Goal: Task Accomplishment & Management: Manage account settings

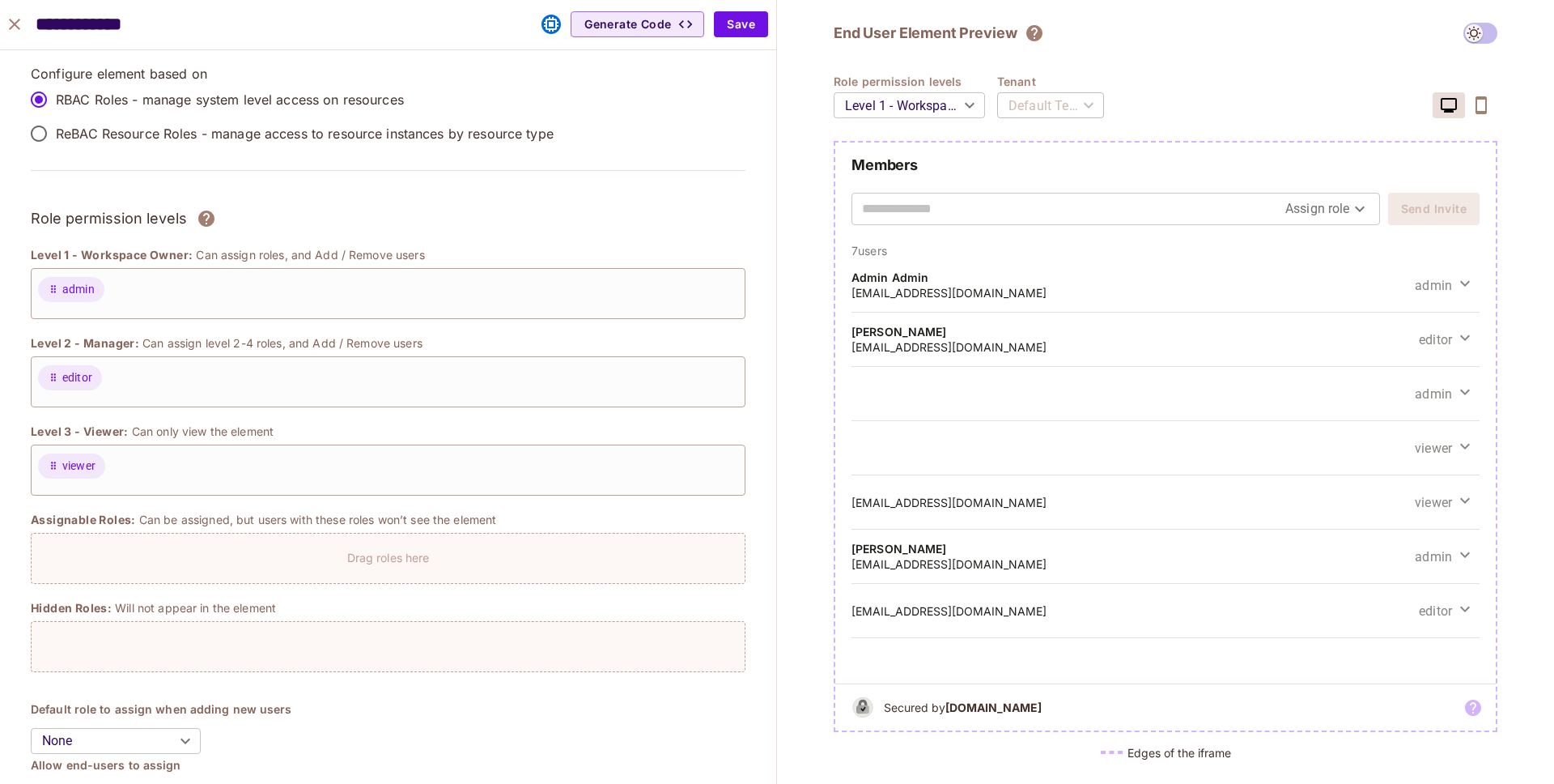
scroll to position [1148, 0]
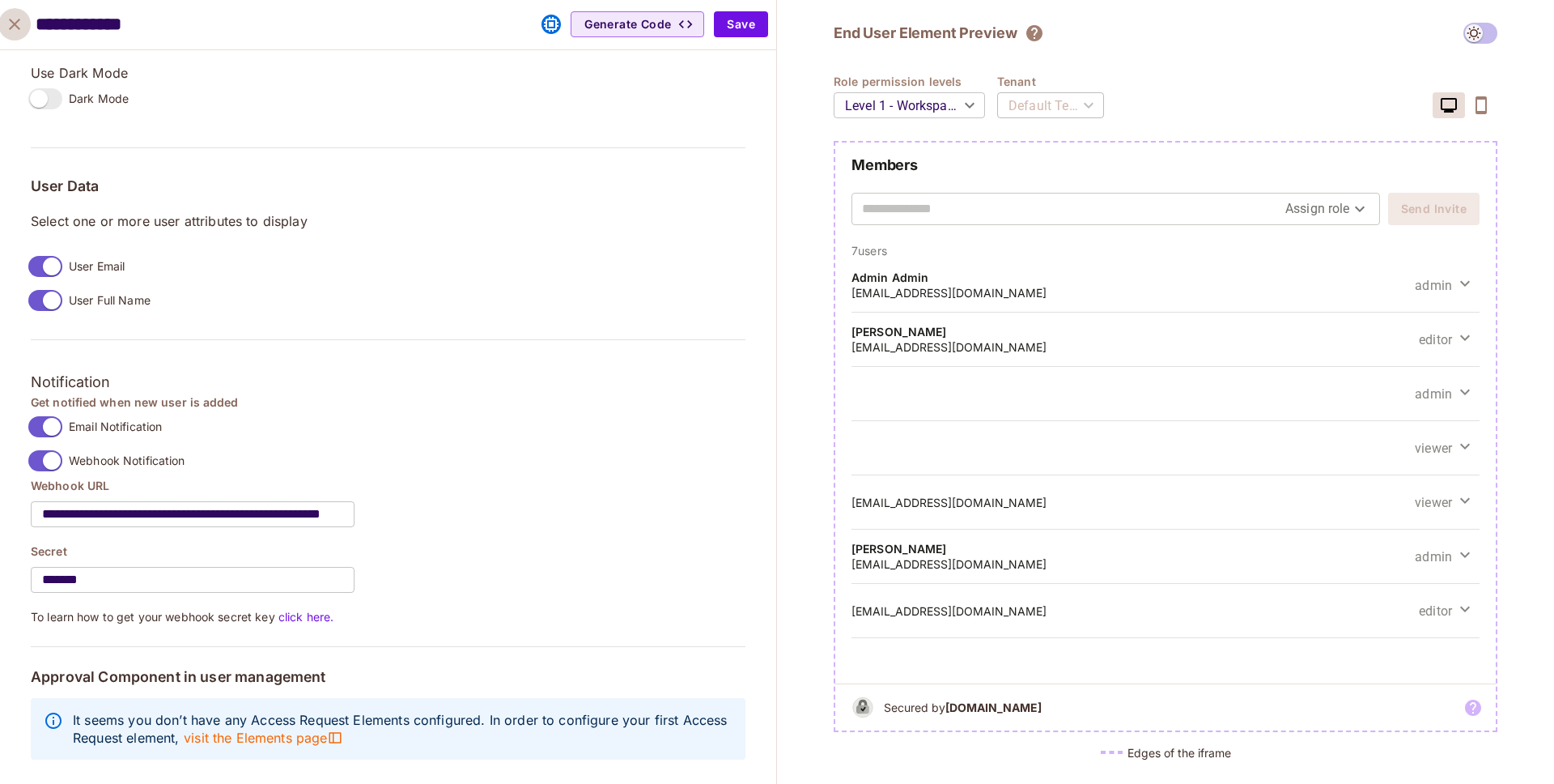
click at [29, 25] on button "close" at bounding box center [14, 25] width 32 height 32
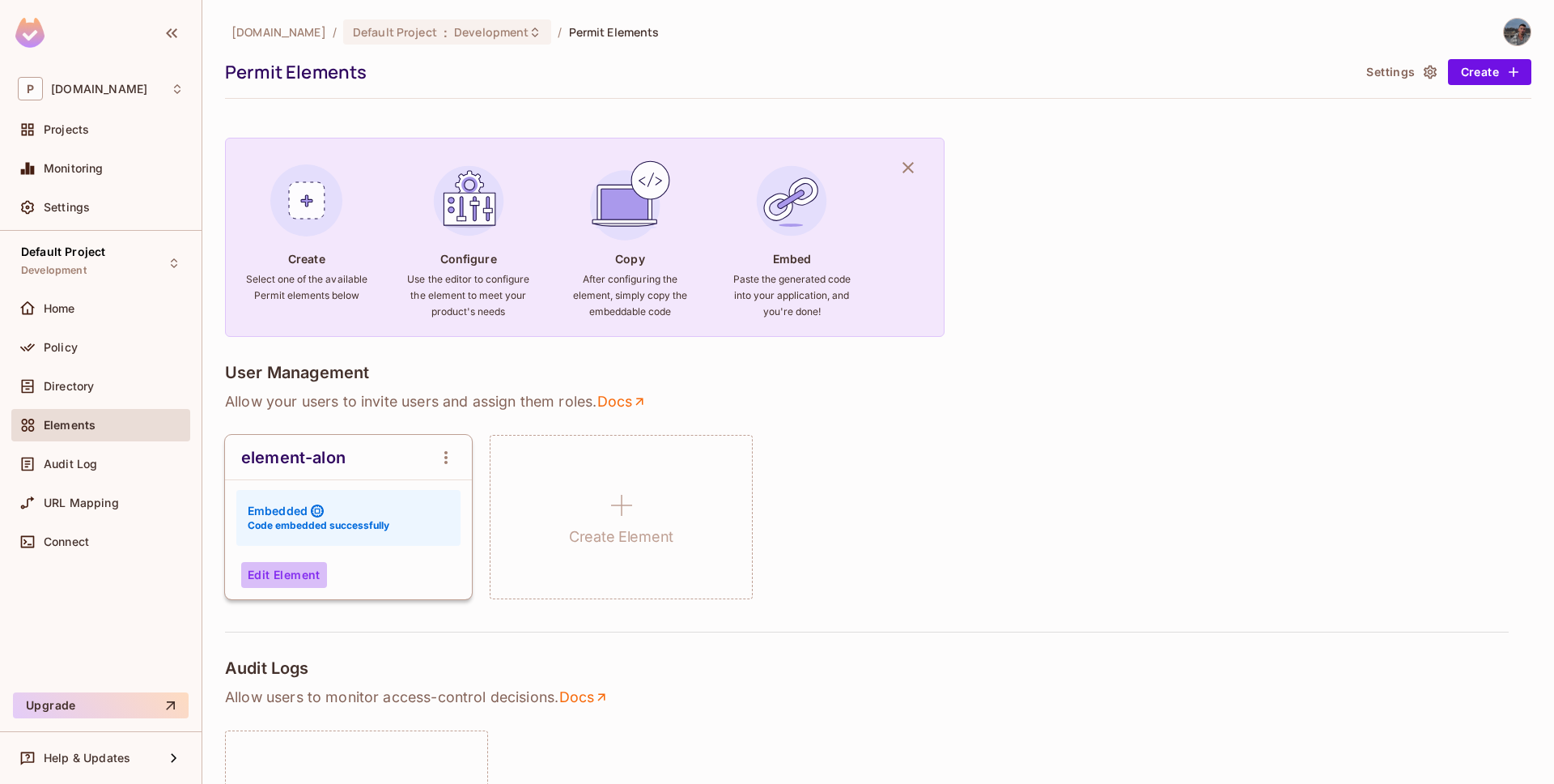
click at [267, 580] on button "Edit Element" at bounding box center [284, 574] width 86 height 26
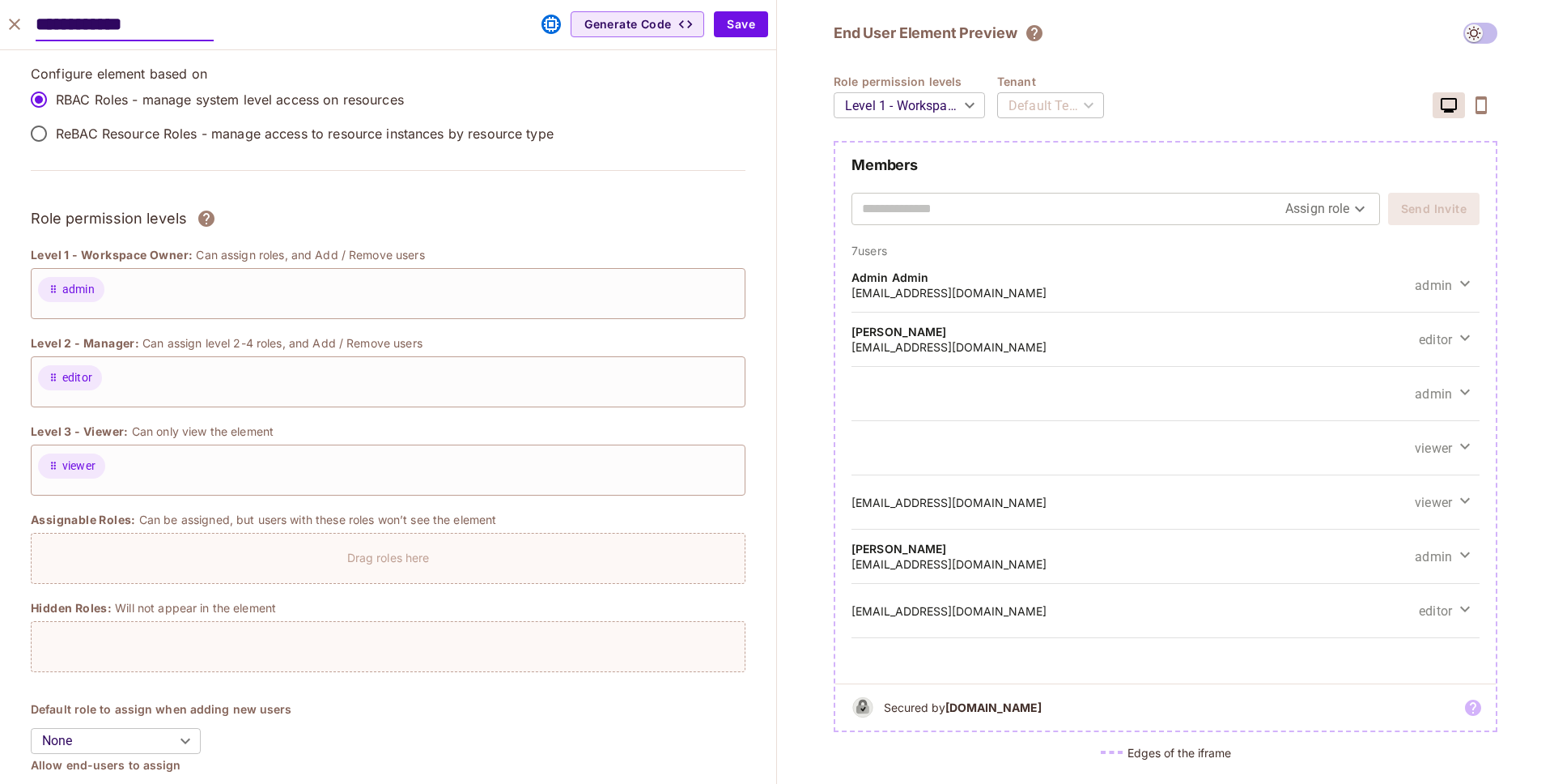
click at [13, 21] on icon "close" at bounding box center [14, 24] width 19 height 19
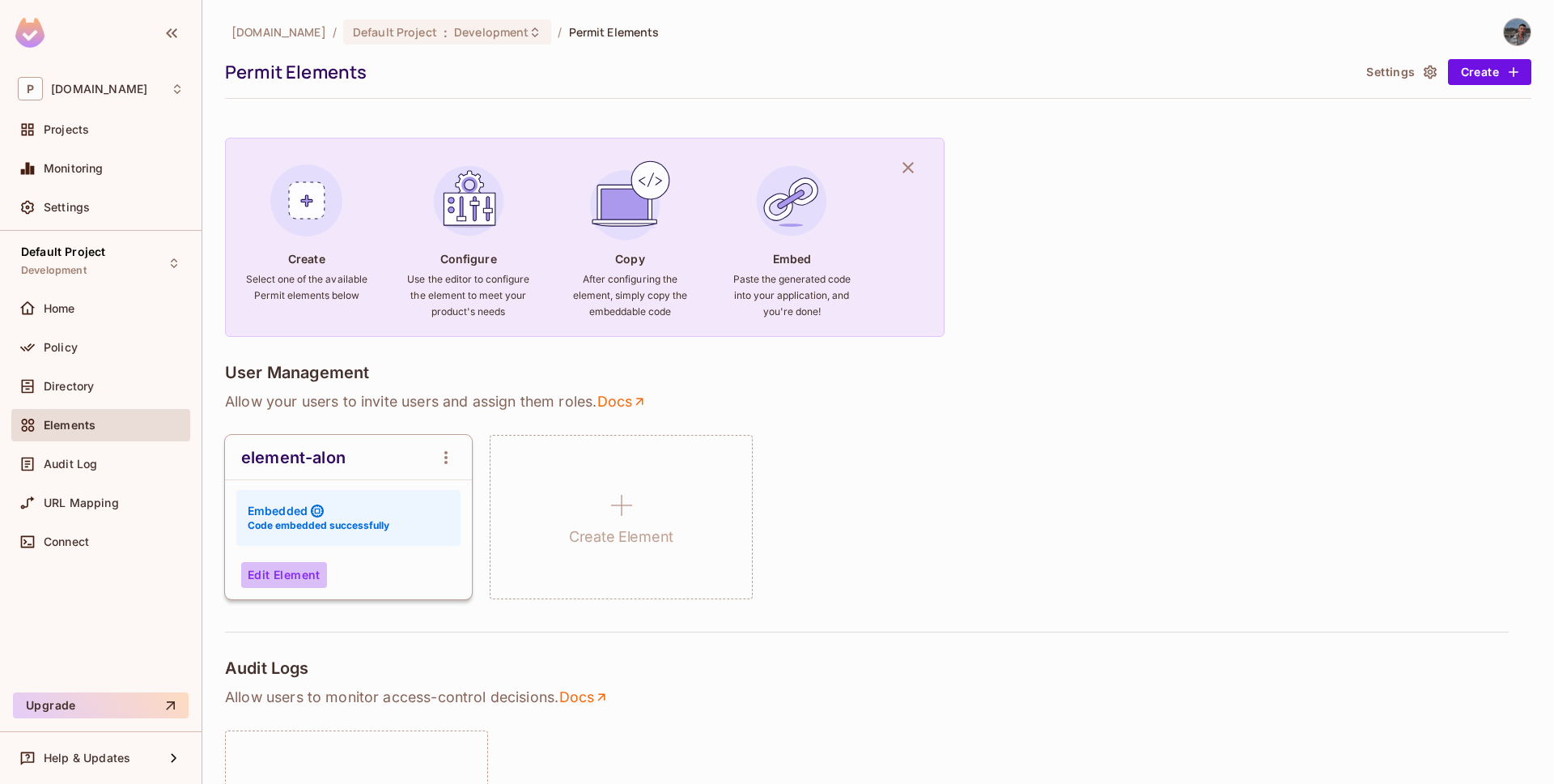
click at [289, 579] on button "Edit Element" at bounding box center [284, 574] width 86 height 26
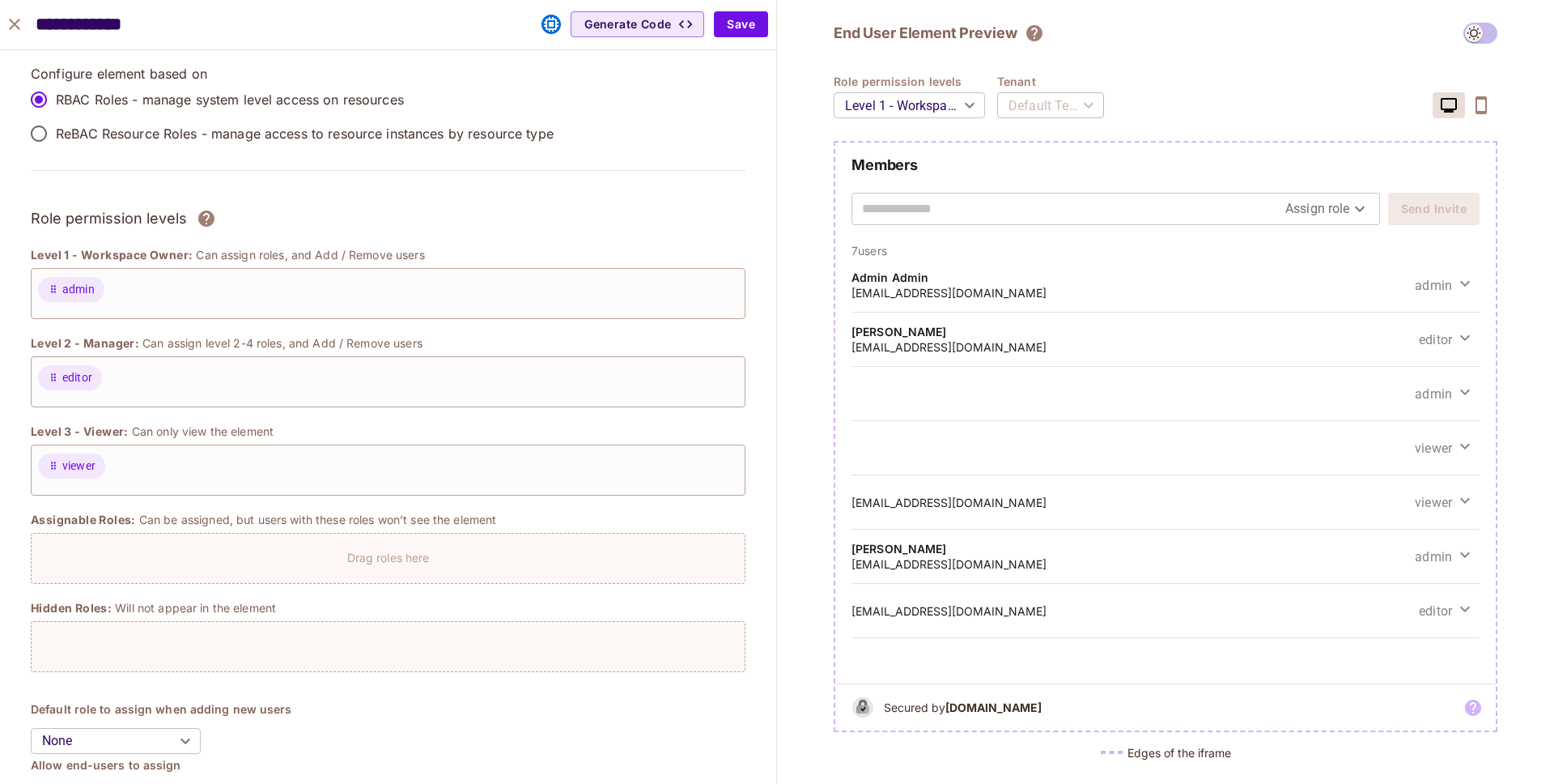
click at [188, 95] on p "RBAC Roles - manage system level access on resources" at bounding box center [230, 99] width 348 height 18
copy div "RBAC Roles - manage system level access on resources"
click at [108, 76] on p "Configure element based on" at bounding box center [388, 73] width 715 height 18
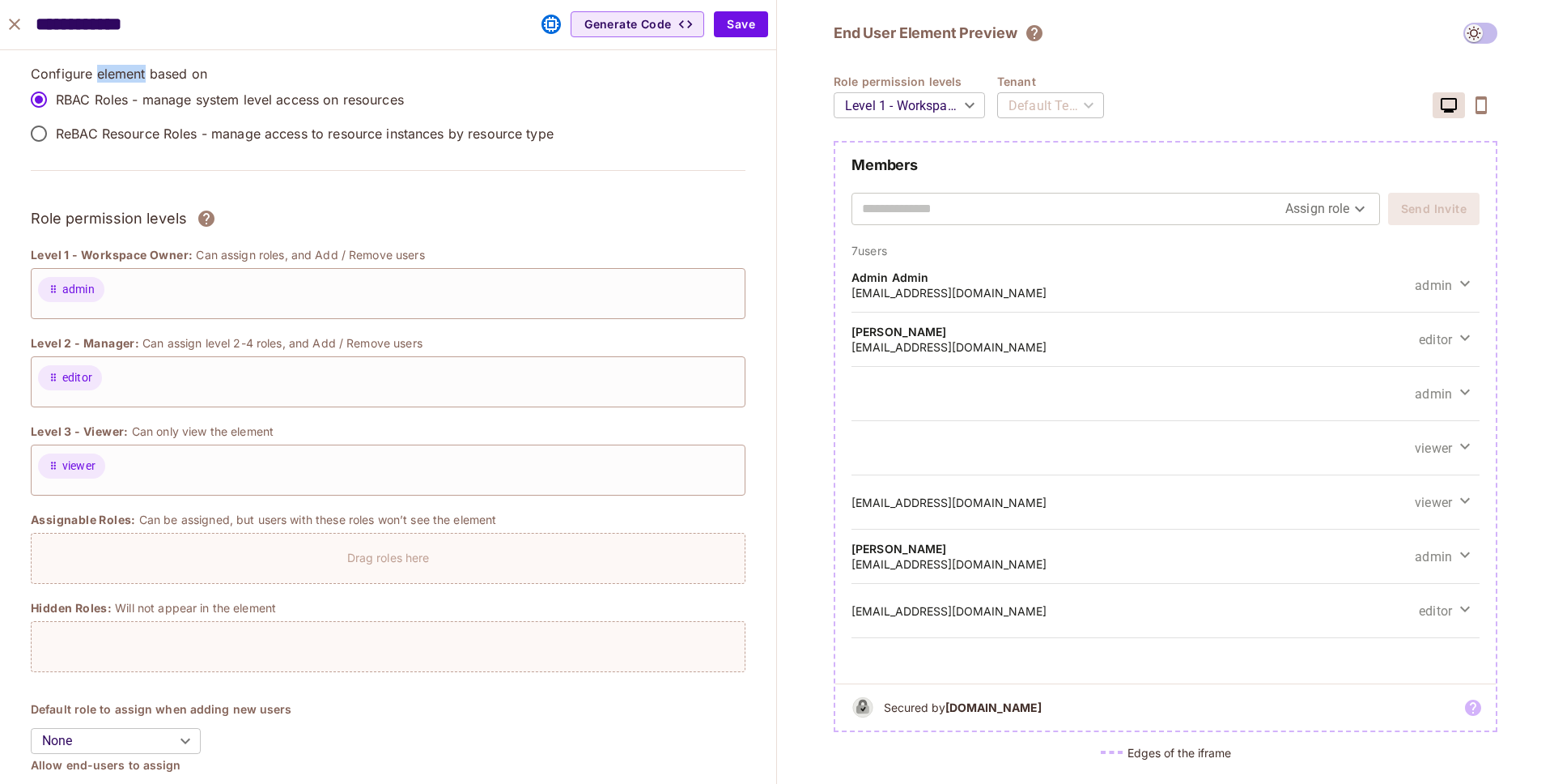
click at [108, 76] on p "Configure element based on" at bounding box center [388, 73] width 715 height 18
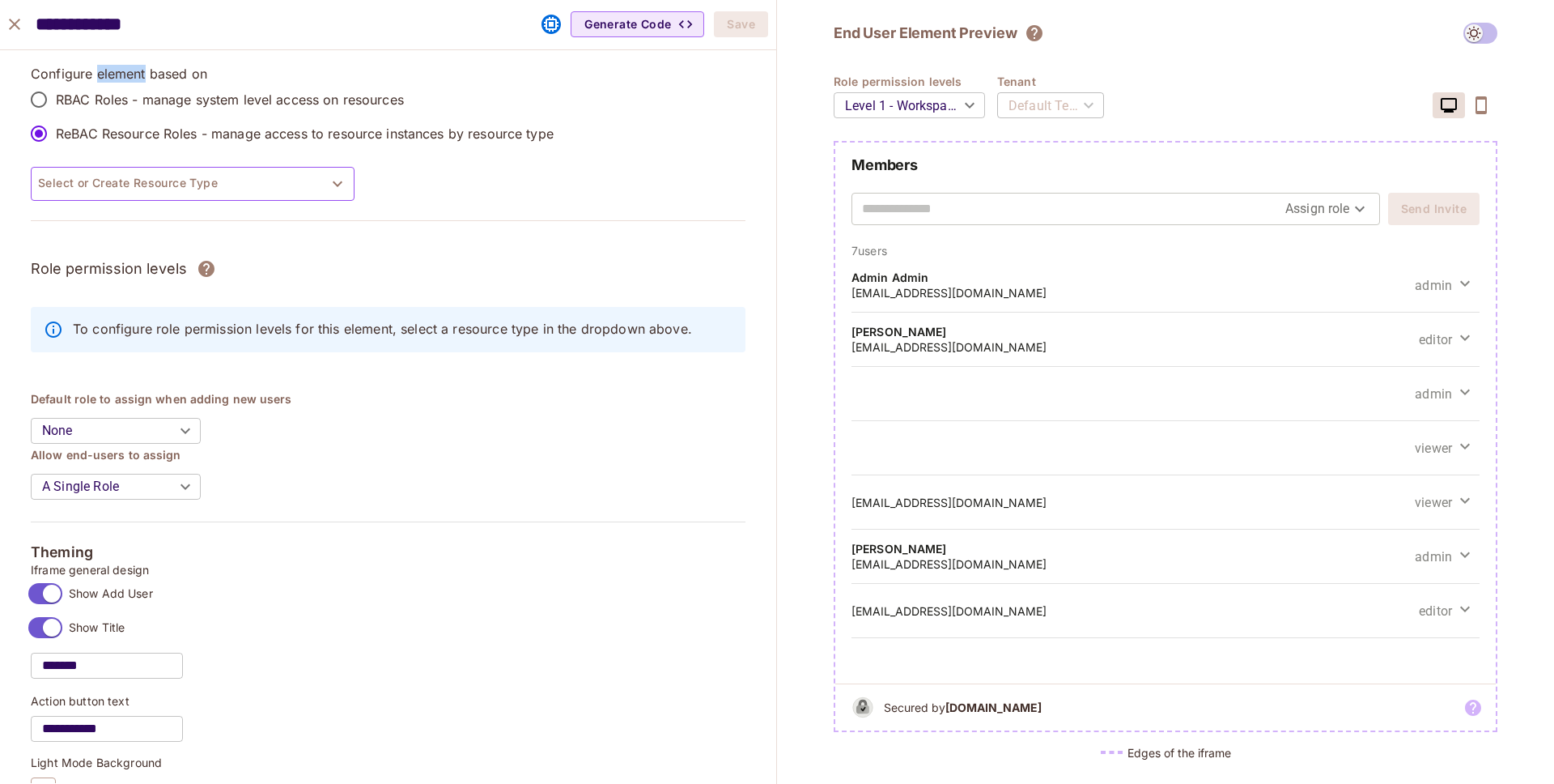
click at [69, 177] on button "Select or Create Resource Type" at bounding box center [192, 183] width 324 height 34
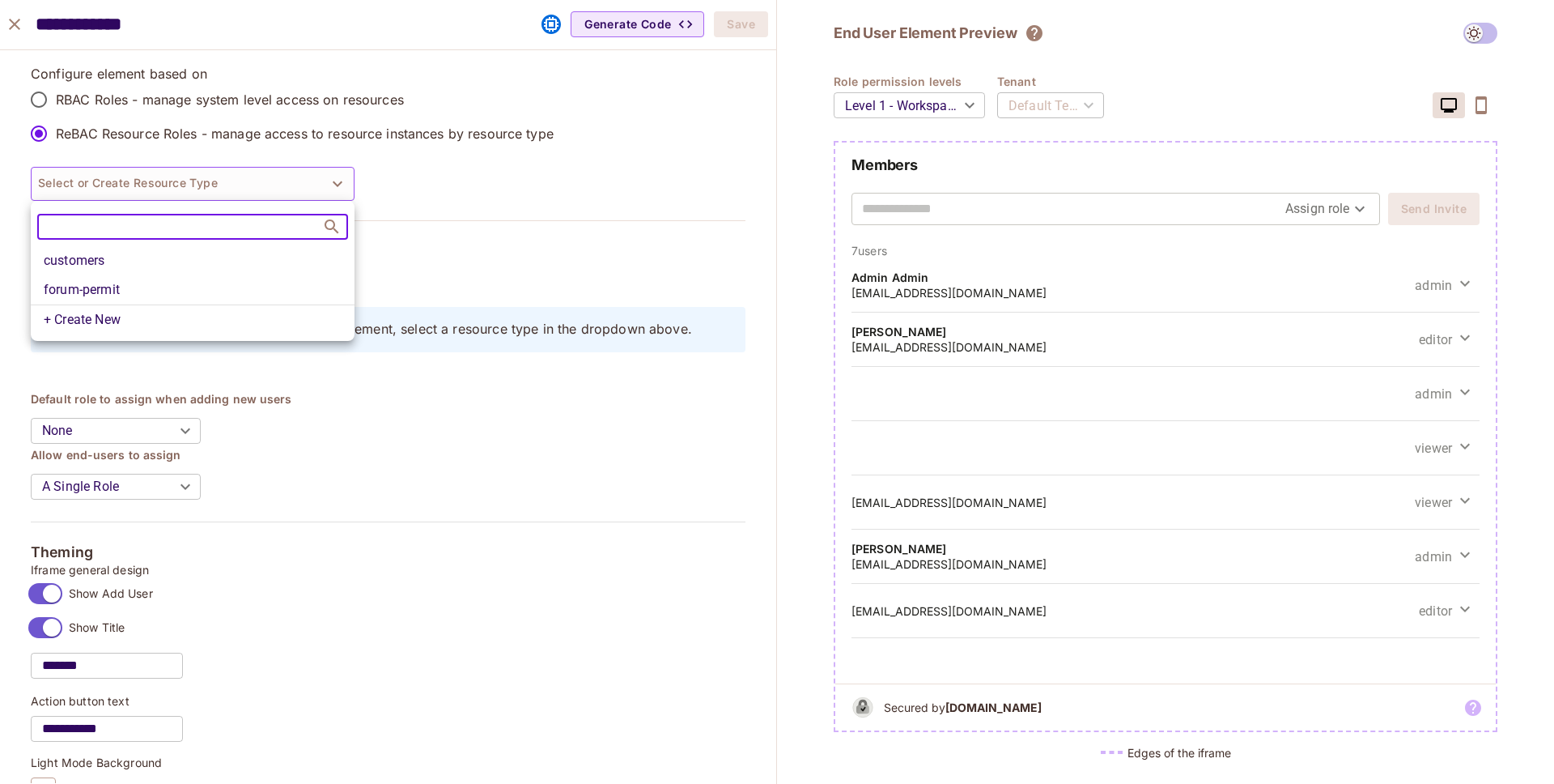
click at [419, 373] on div at bounding box center [777, 392] width 1554 height 784
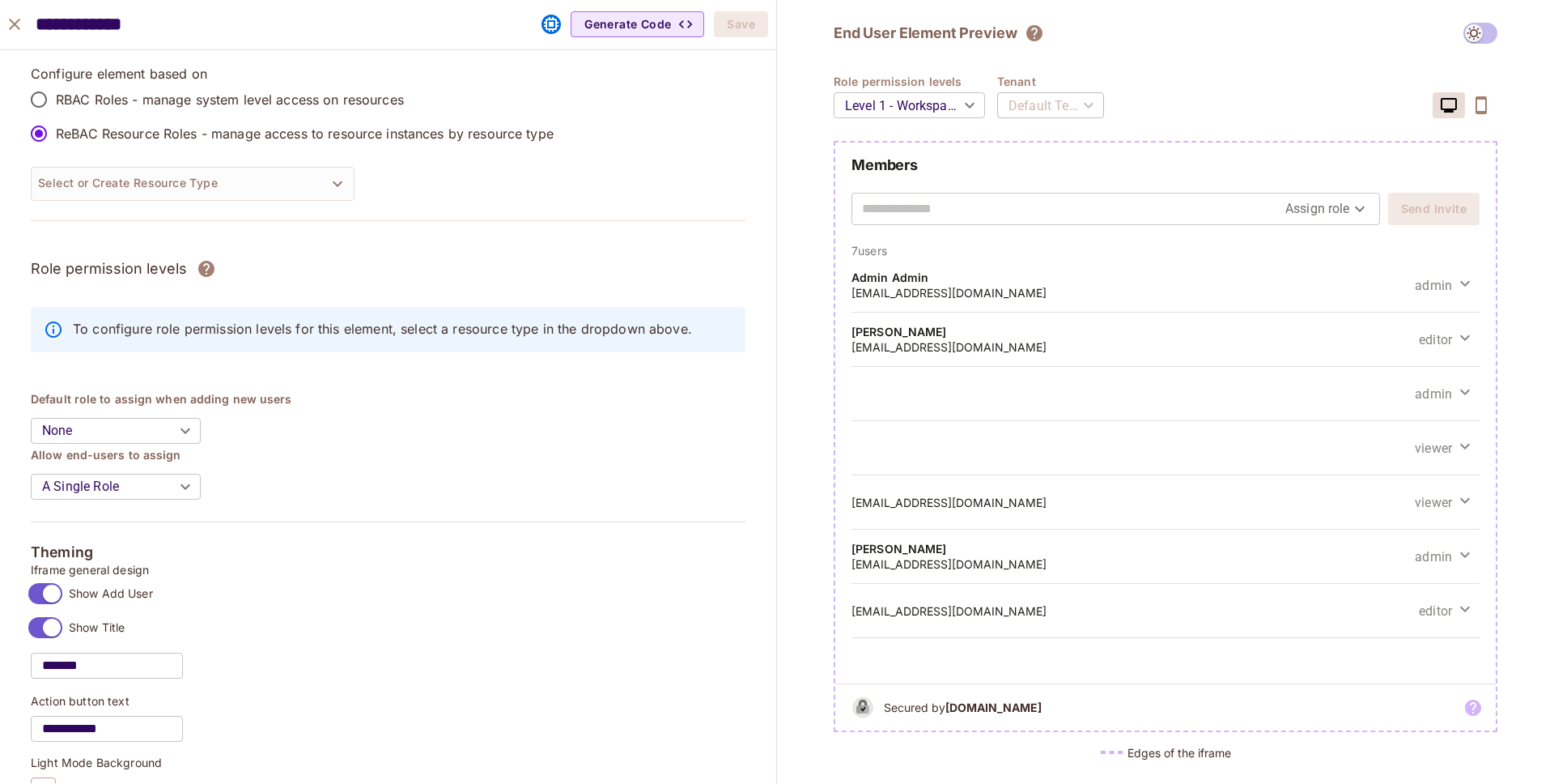
click at [444, 336] on p "To configure role permission levels for this element, select a resource type in…" at bounding box center [403, 328] width 660 height 18
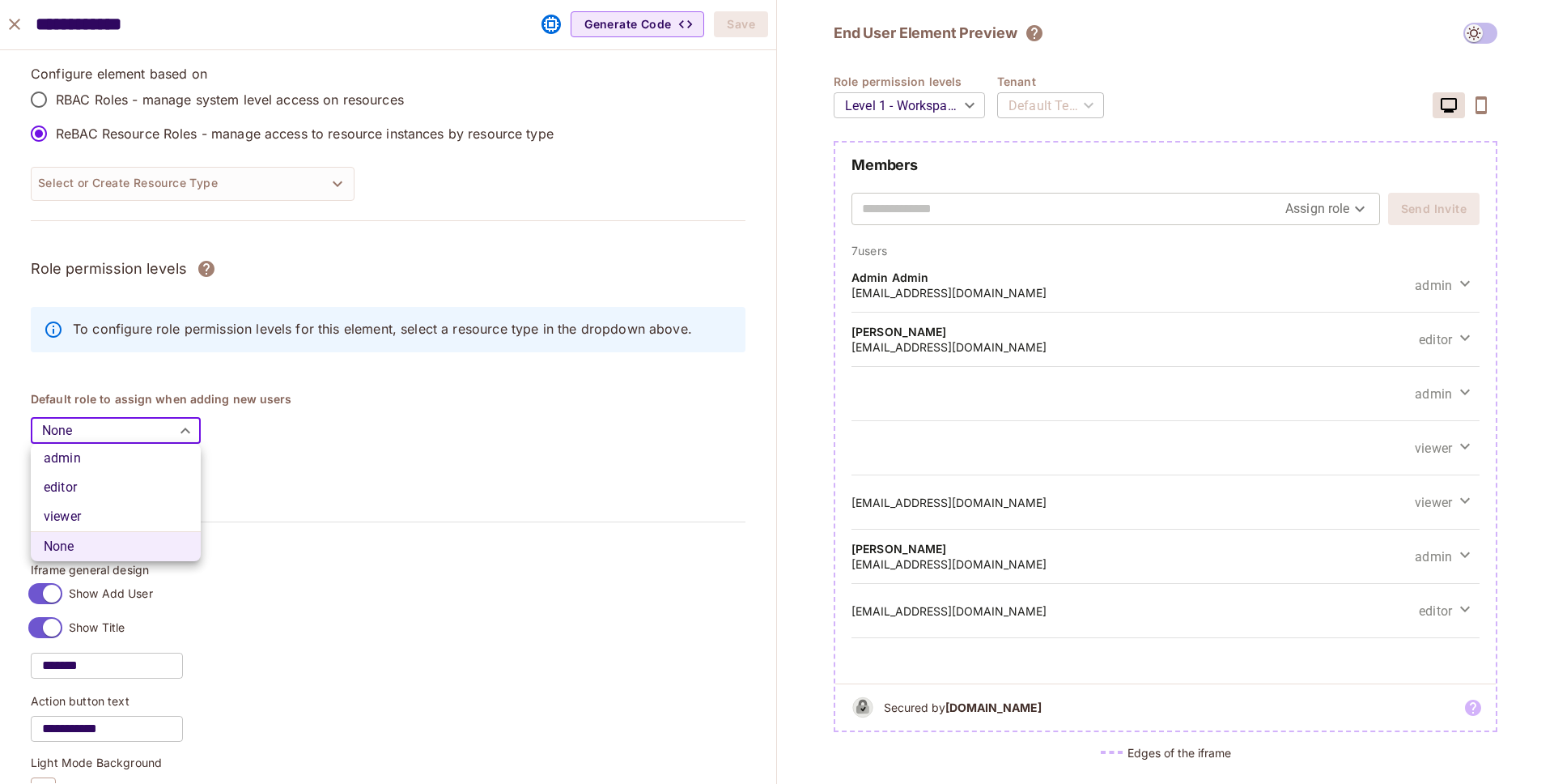
click at [174, 434] on body "P [DOMAIN_NAME] Projects Monitoring Settings Default Project Development Home P…" at bounding box center [777, 392] width 1554 height 784
click at [174, 434] on div at bounding box center [777, 392] width 1554 height 784
click at [148, 89] on label "RBAC Roles - manage system level access on resources" at bounding box center [288, 100] width 532 height 34
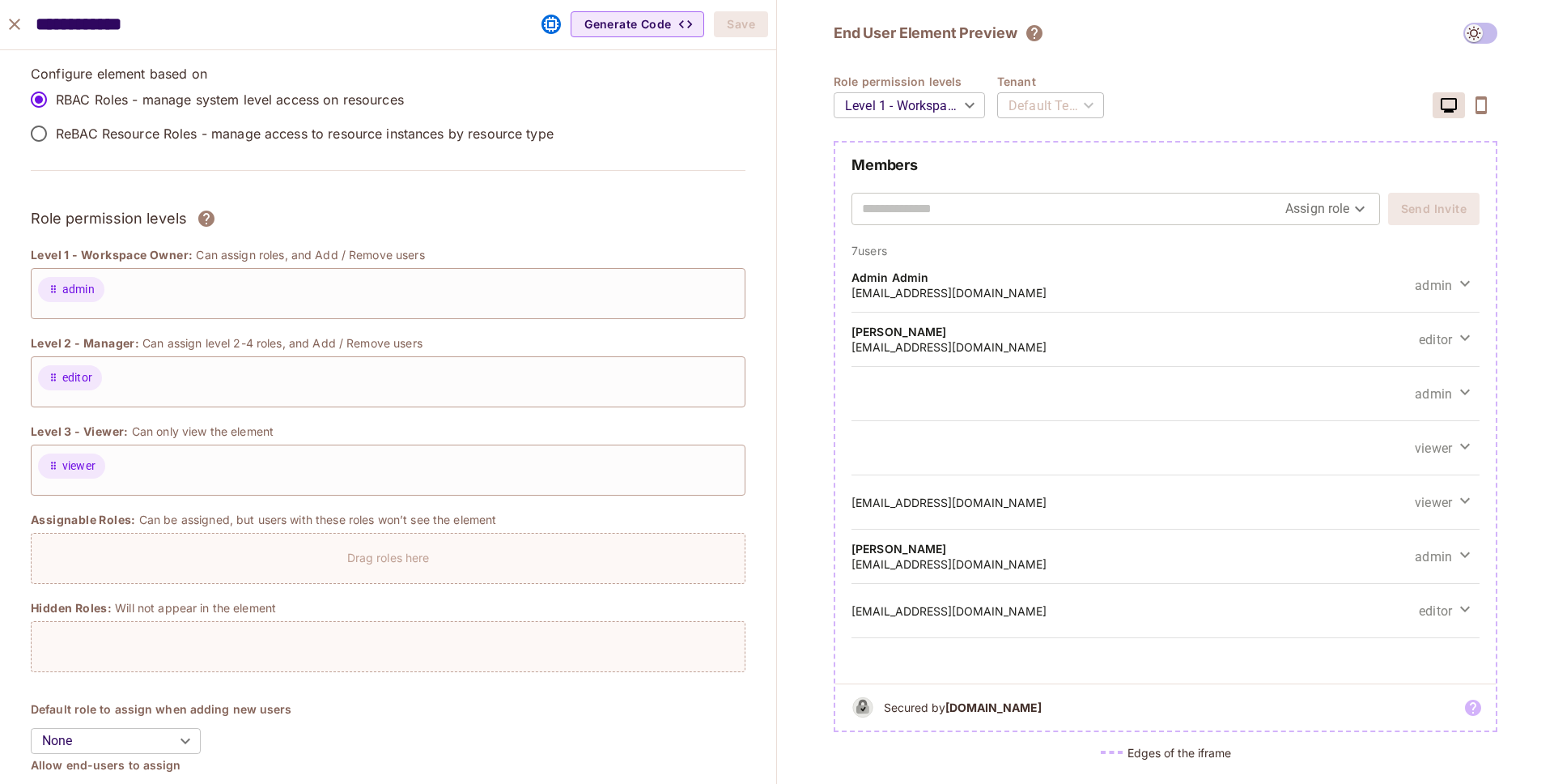
click at [132, 215] on h3 "Role permission levels" at bounding box center [108, 219] width 156 height 25
copy div "Role permission levels"
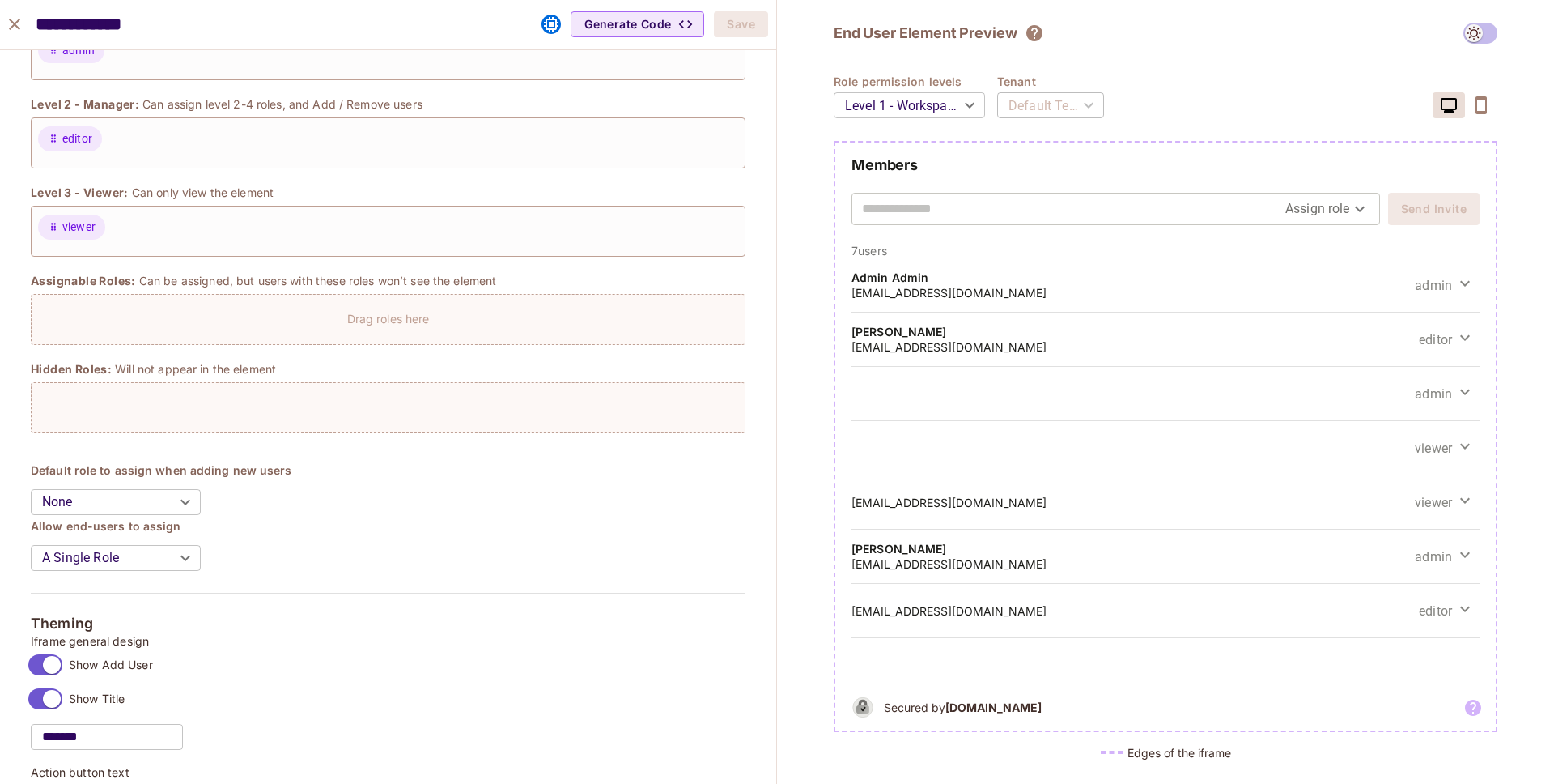
scroll to position [240, 0]
click at [140, 553] on body "P [DOMAIN_NAME] Projects Monitoring Settings Default Project Development Home P…" at bounding box center [777, 392] width 1554 height 784
click at [295, 564] on div at bounding box center [777, 392] width 1554 height 784
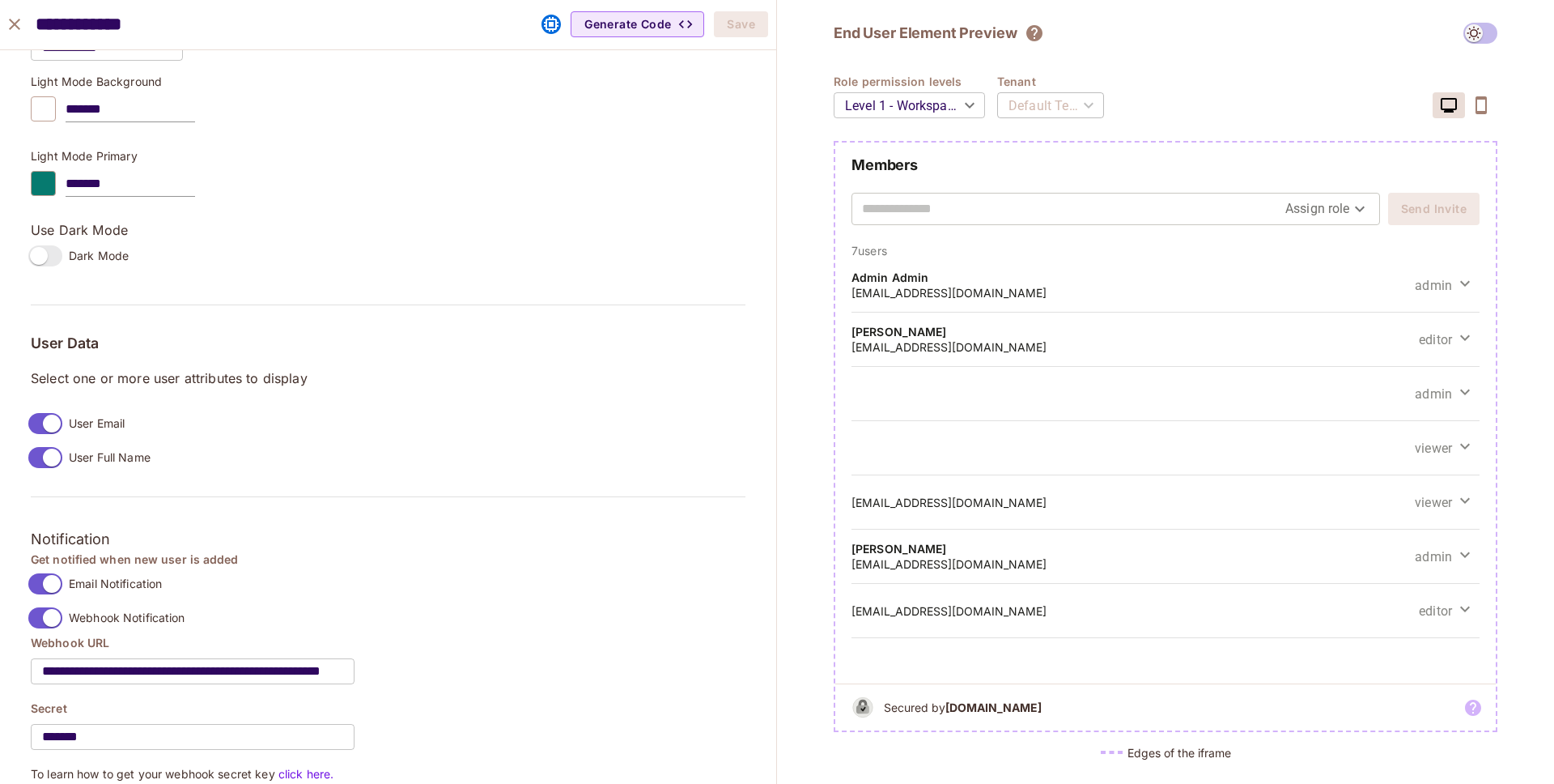
scroll to position [983, 0]
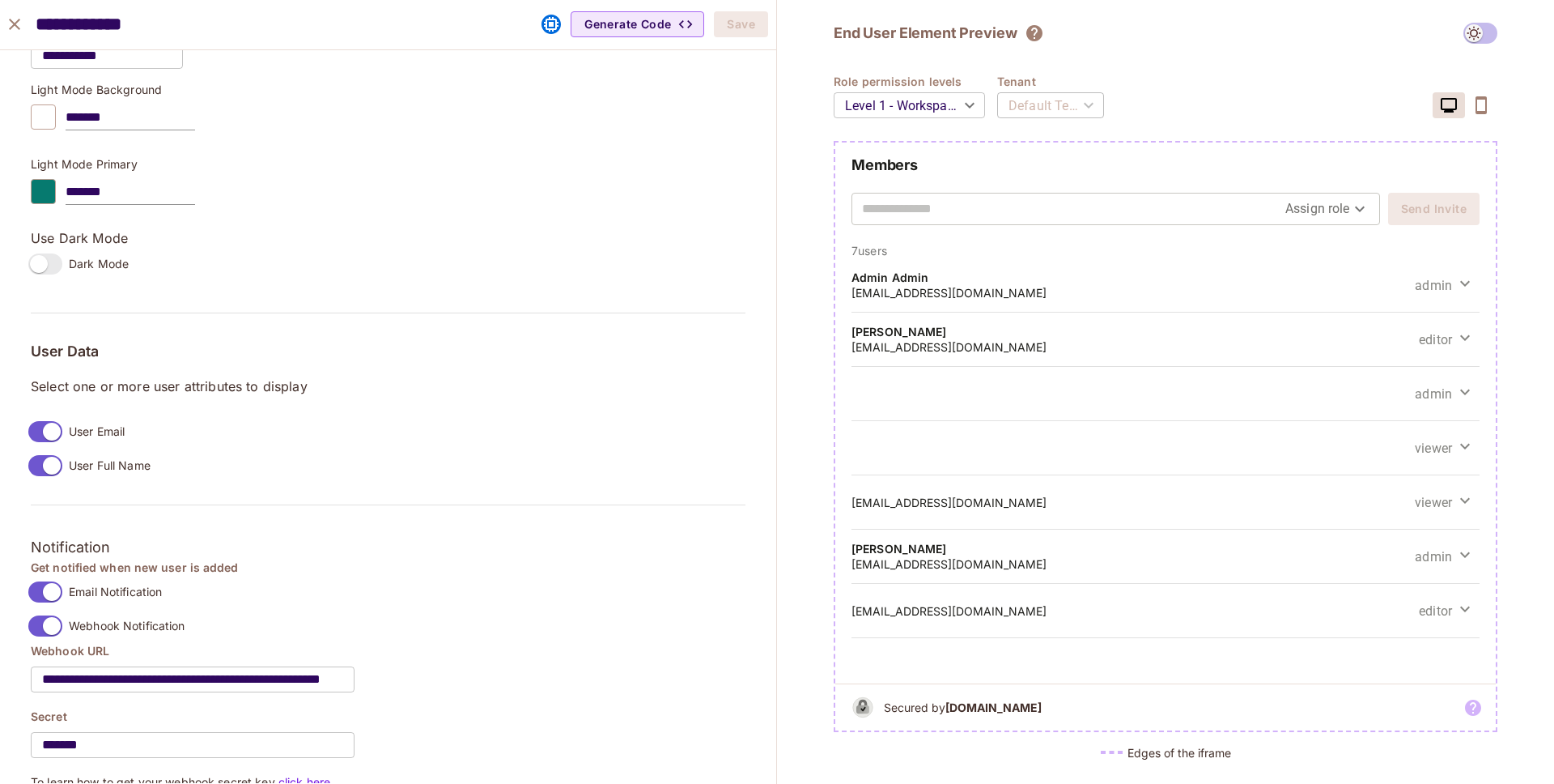
click at [119, 386] on p "Select one or more user attributes to display" at bounding box center [388, 386] width 715 height 18
copy div "Select one or more user attributes to display"
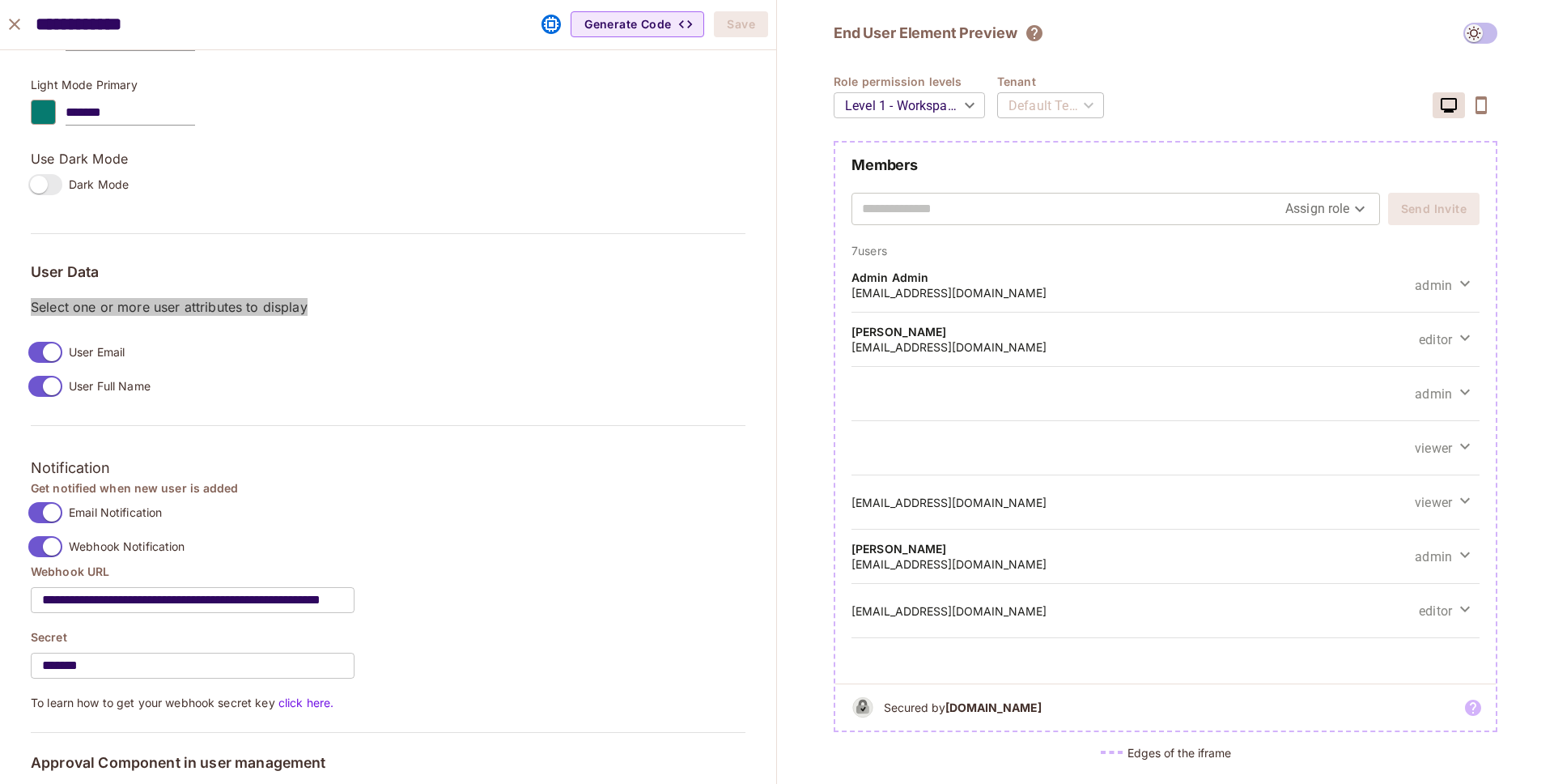
scroll to position [1111, 0]
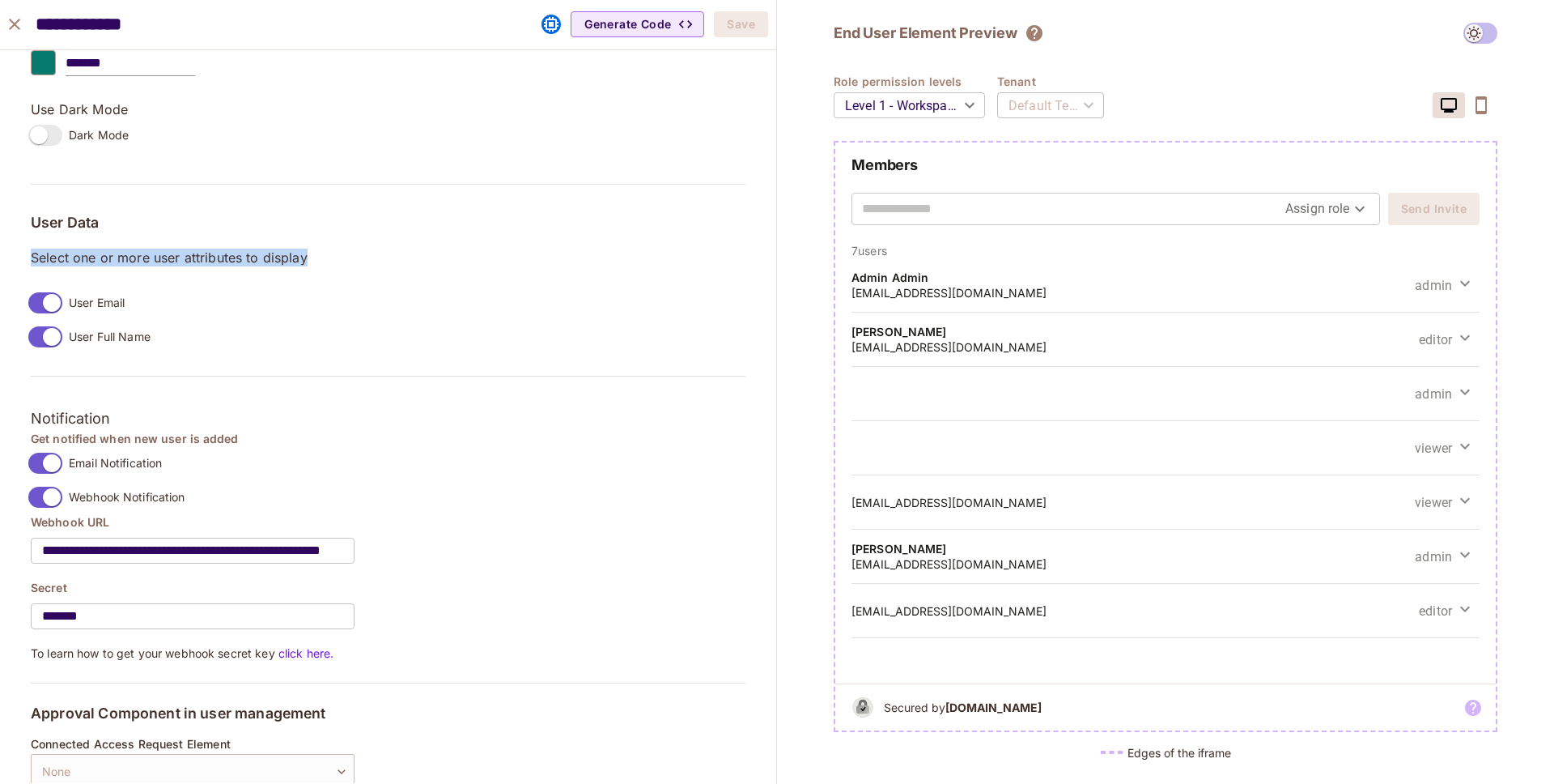
click at [75, 436] on h4 "Get notified when new user is added" at bounding box center [388, 438] width 715 height 15
copy div "Get notified when new user is added"
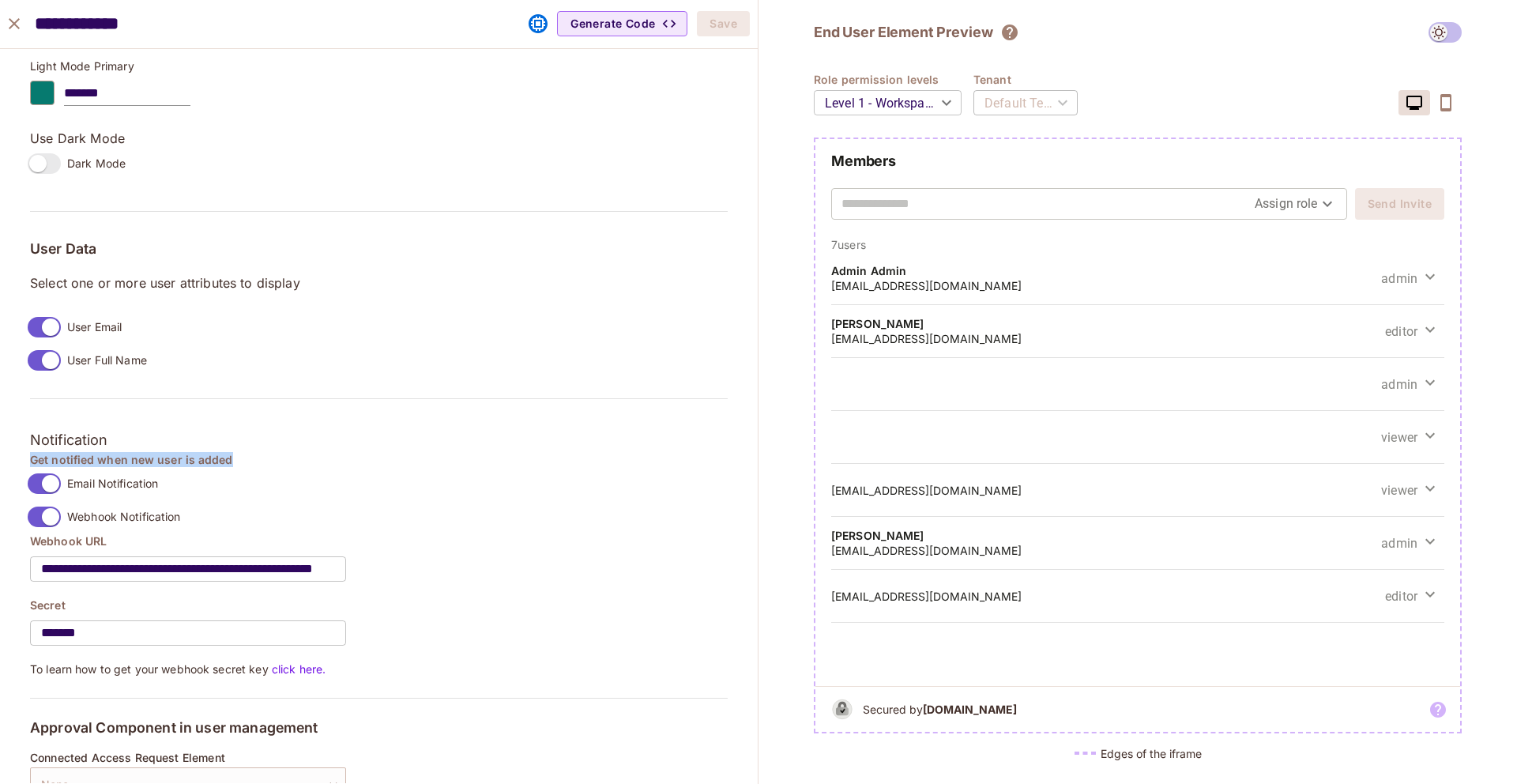
scroll to position [1052, 0]
click at [15, 14] on icon "close" at bounding box center [14, 23] width 19 height 19
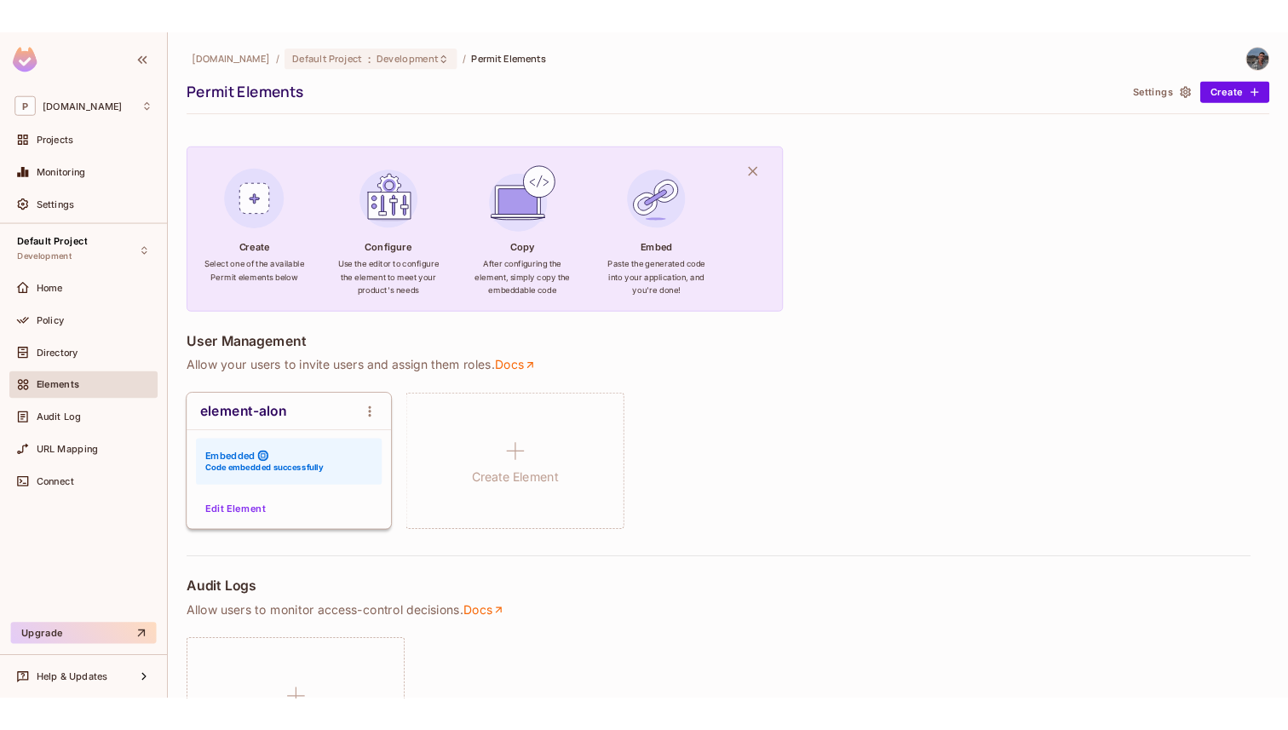
scroll to position [1083, 0]
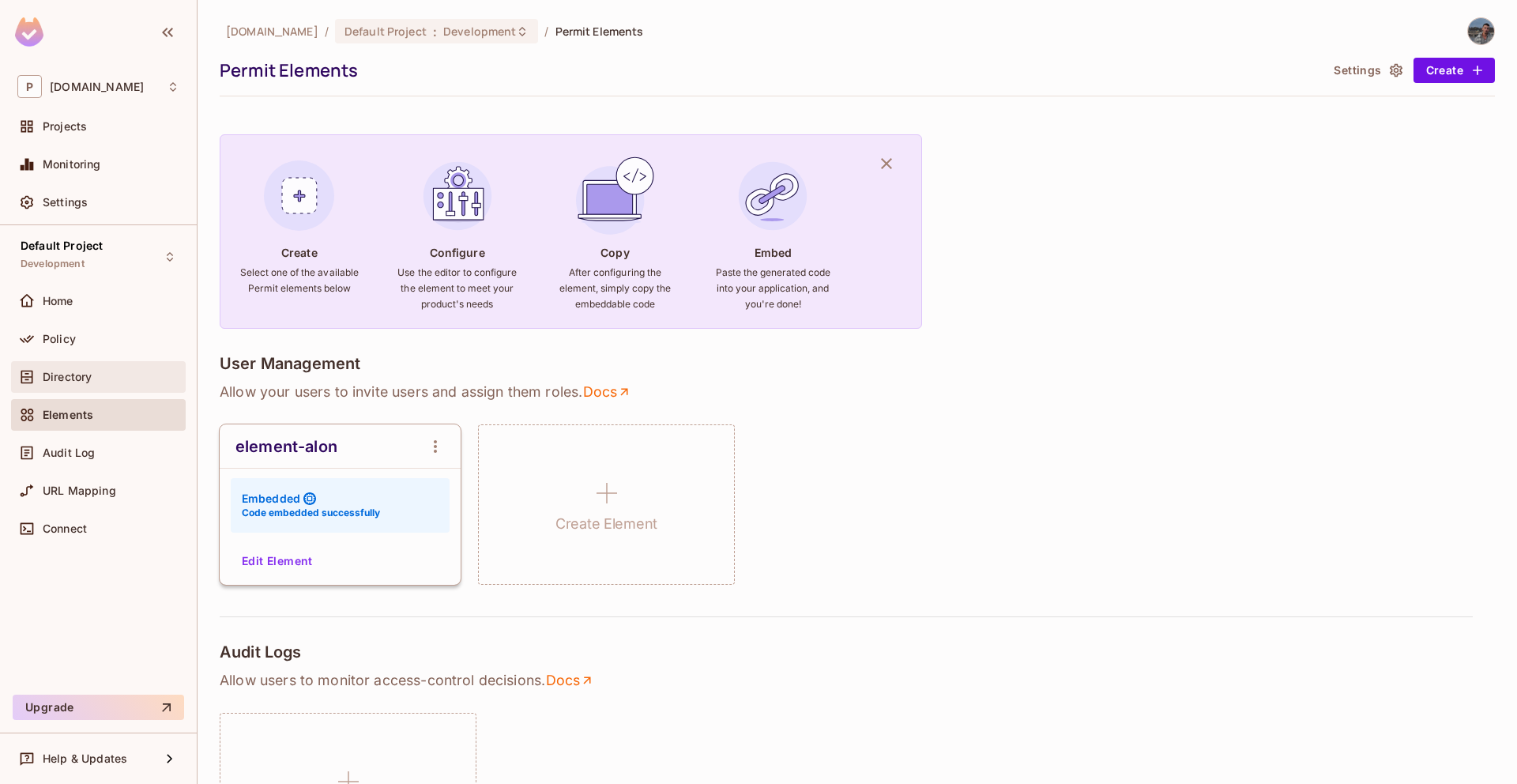
click at [84, 366] on div "Directory" at bounding box center [98, 377] width 174 height 32
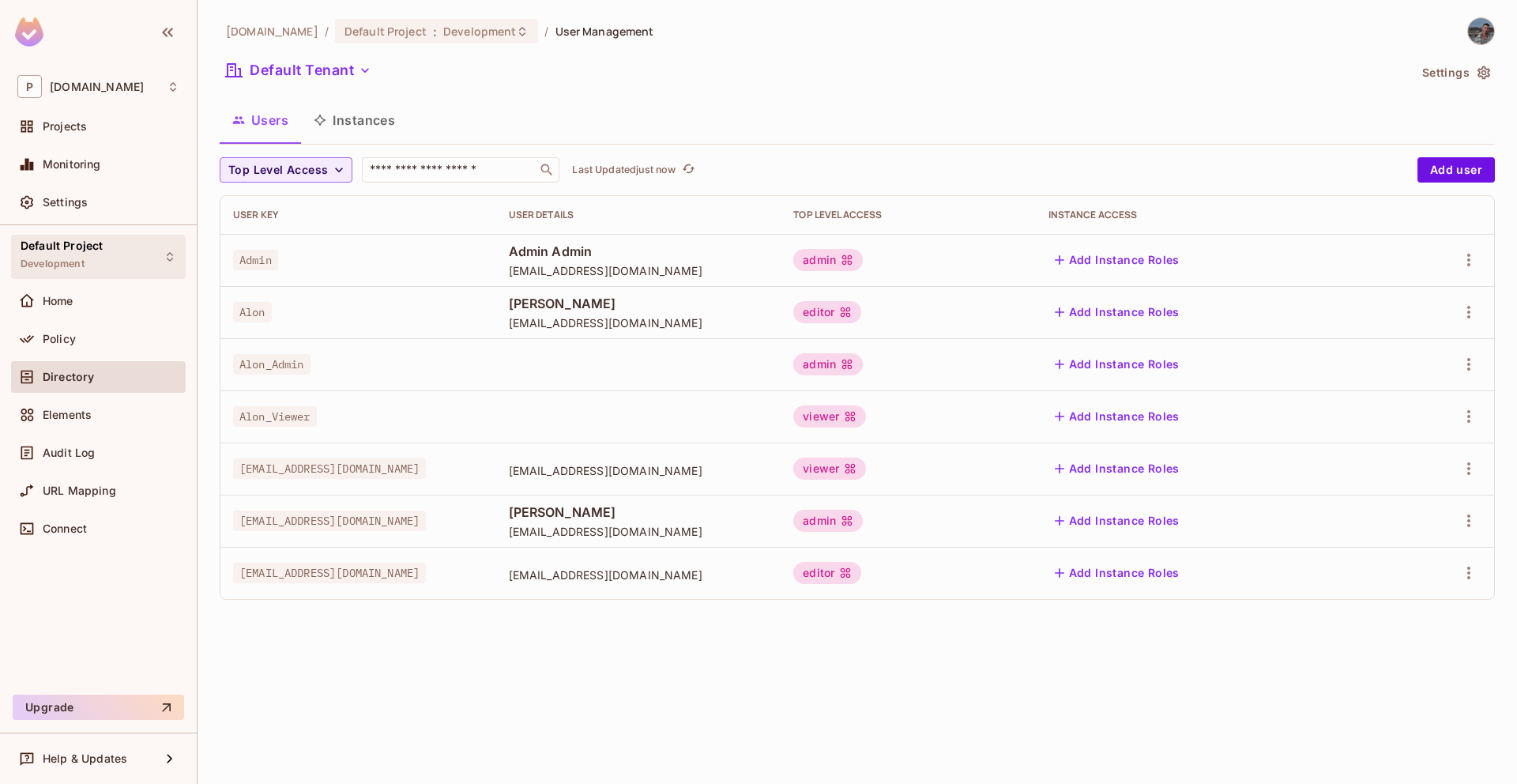
click at [91, 262] on div "Default Project Development" at bounding box center [61, 256] width 83 height 34
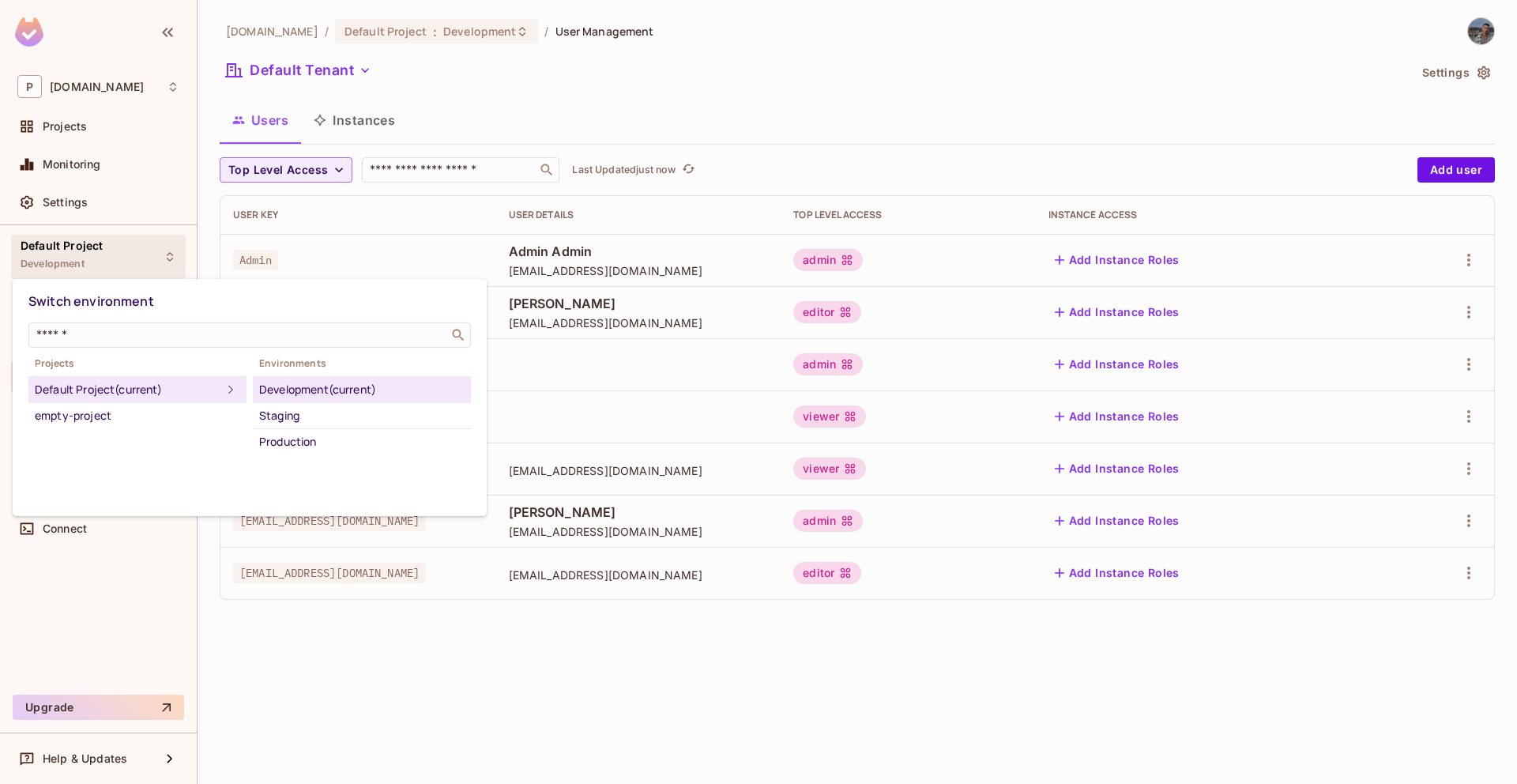
click at [114, 191] on div at bounding box center [758, 392] width 1517 height 784
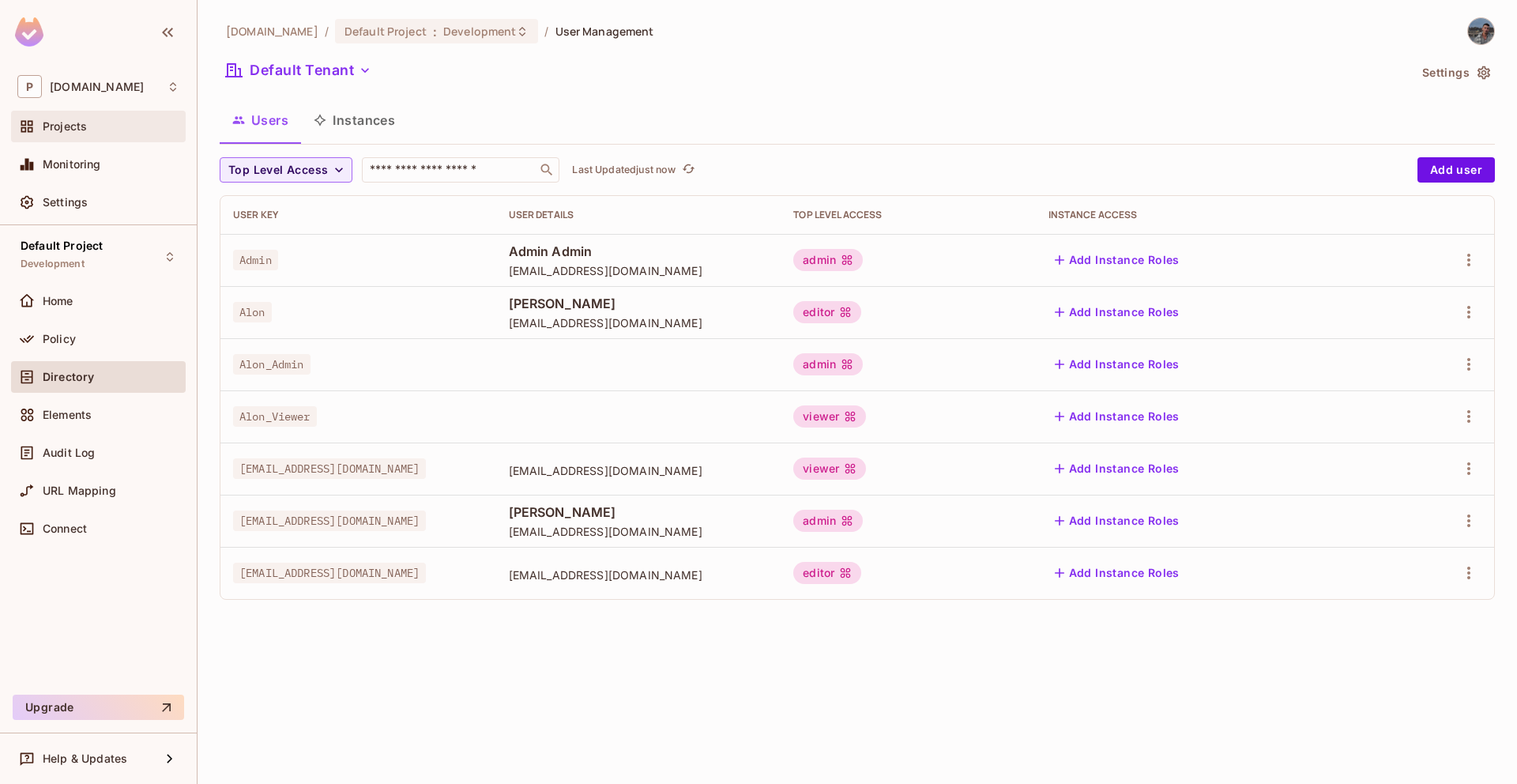
click at [133, 126] on div "Projects" at bounding box center [110, 126] width 136 height 13
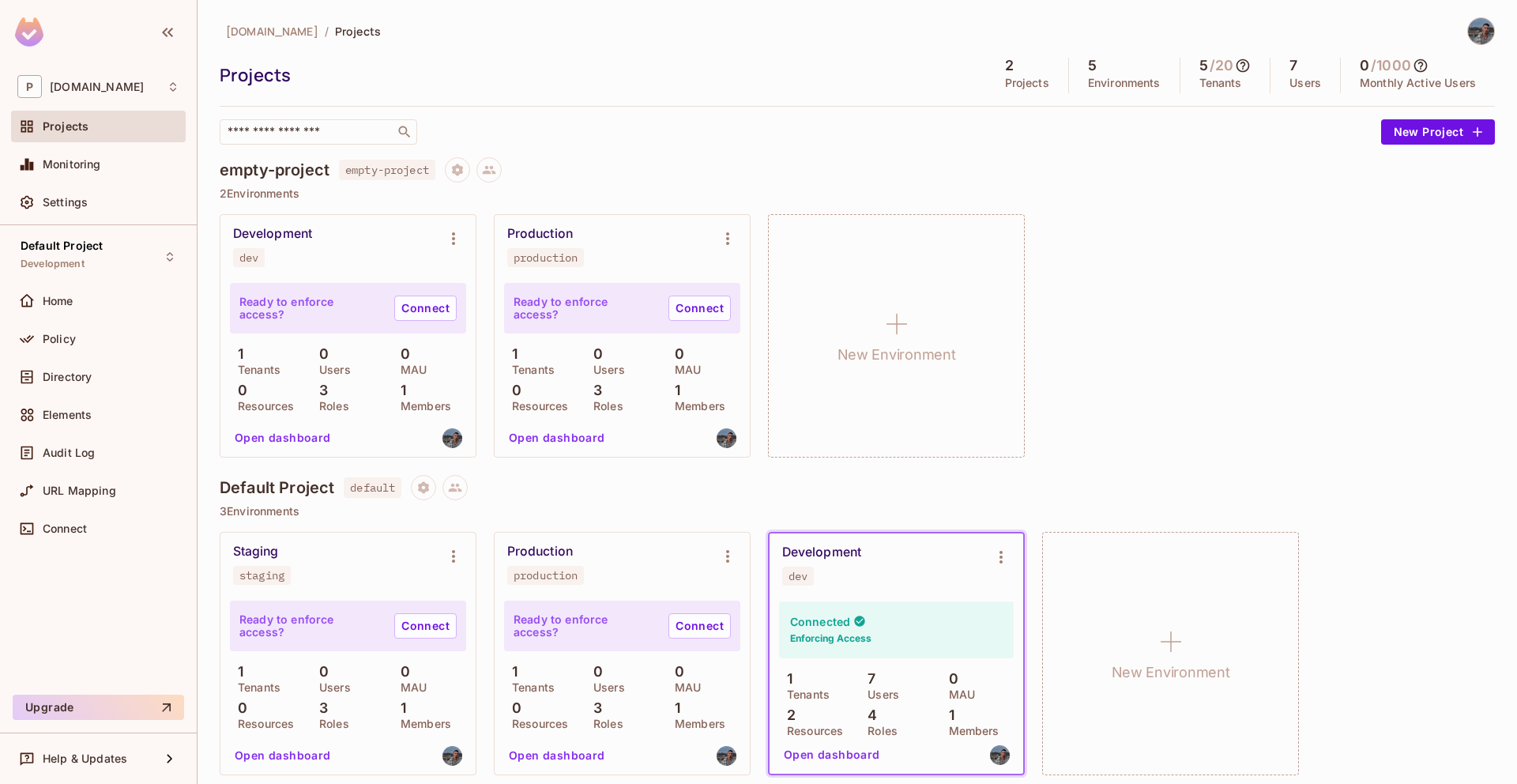
click at [477, 628] on div "Connected Enforcing Access" at bounding box center [896, 629] width 235 height 57
click at [67, 411] on span "Elements" at bounding box center [67, 415] width 49 height 13
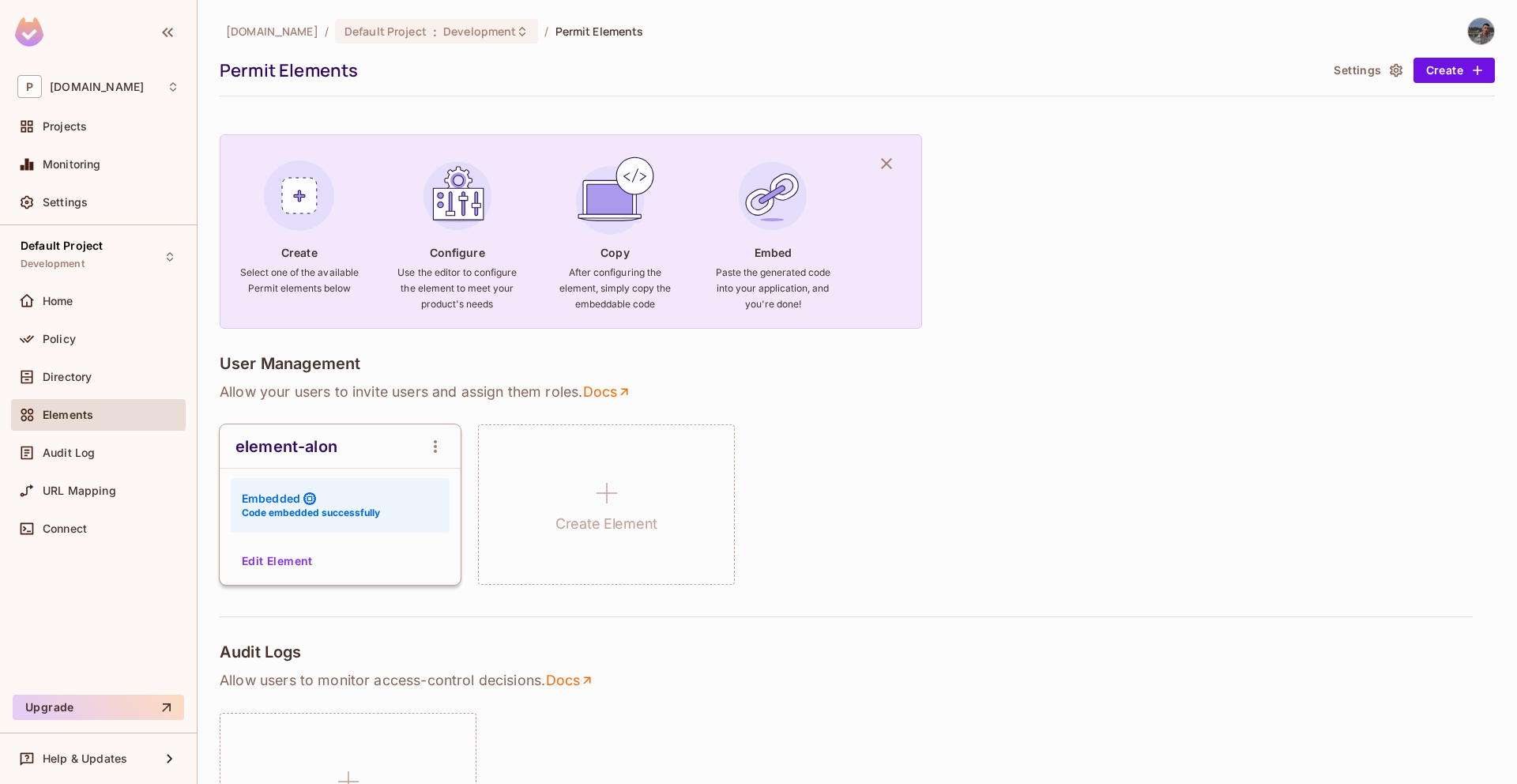
click at [271, 182] on img at bounding box center [300, 196] width 85 height 85
click at [289, 206] on img at bounding box center [300, 196] width 85 height 85
click at [273, 564] on button "Edit Element" at bounding box center [277, 560] width 84 height 25
